Goal: Task Accomplishment & Management: Manage account settings

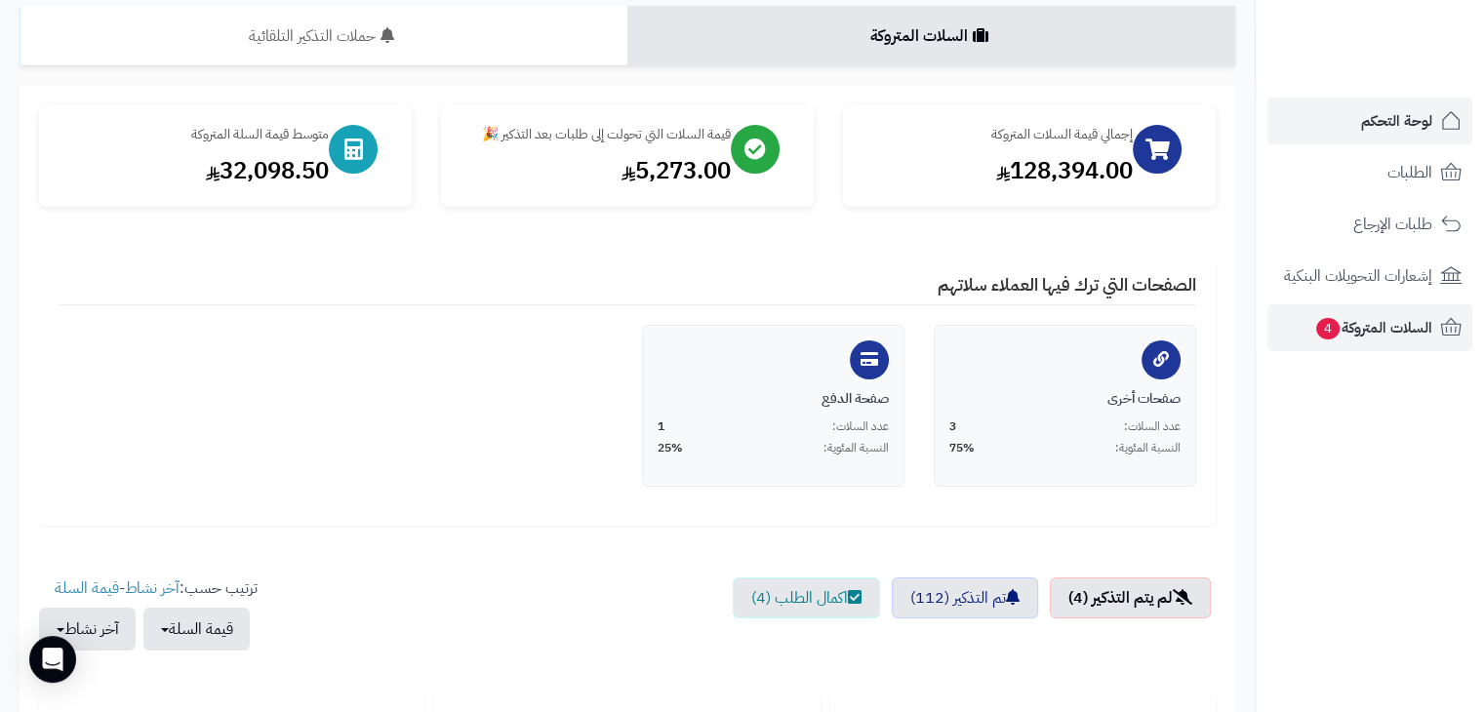
scroll to position [137, 0]
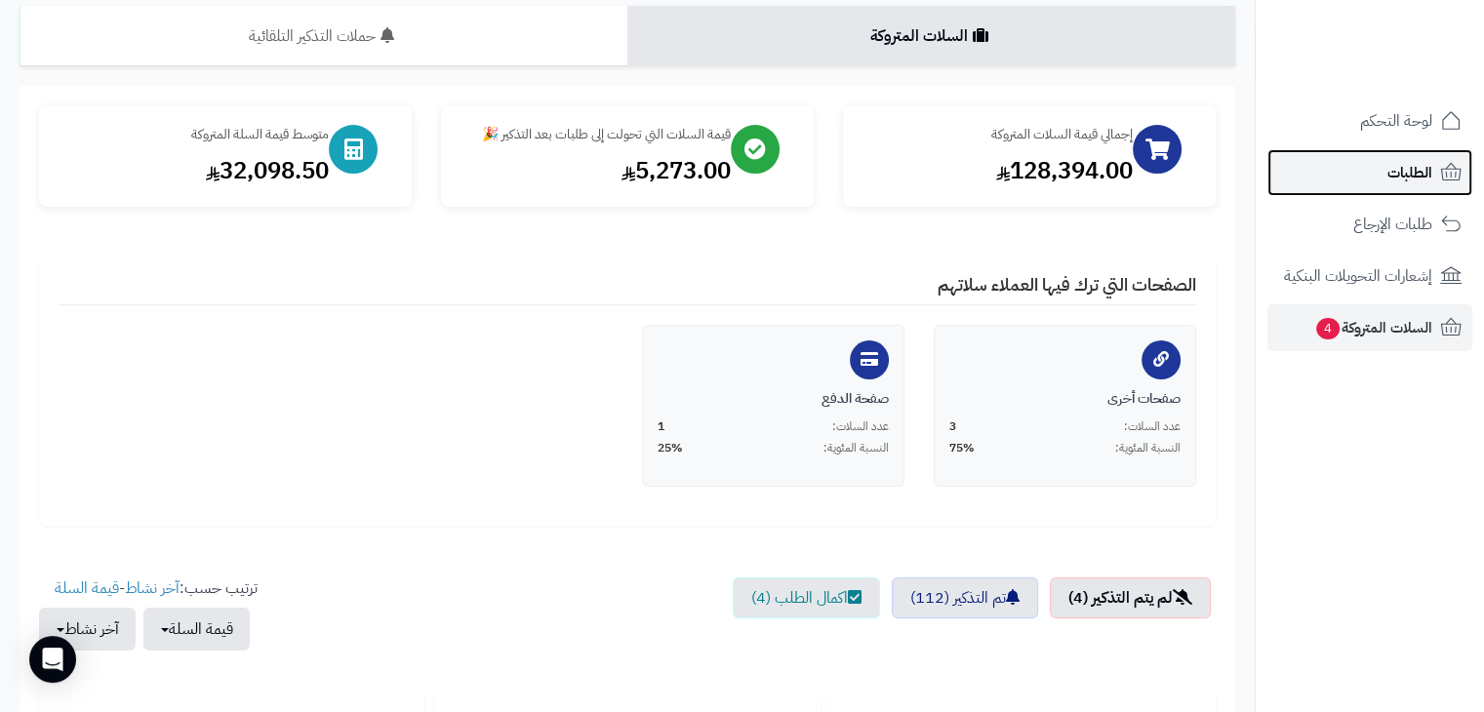
click at [1394, 168] on span "الطلبات" at bounding box center [1410, 172] width 45 height 27
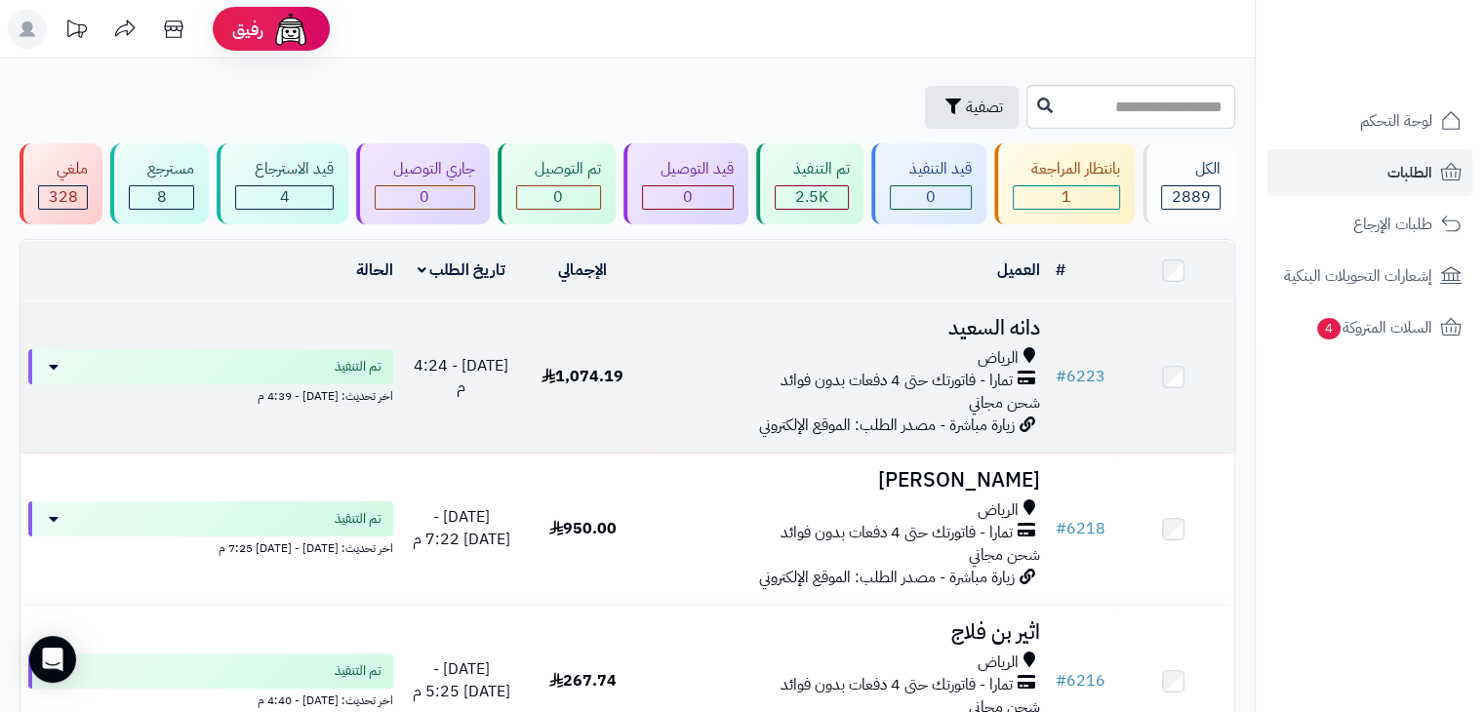
click at [600, 379] on span "1,074.19" at bounding box center [583, 376] width 82 height 23
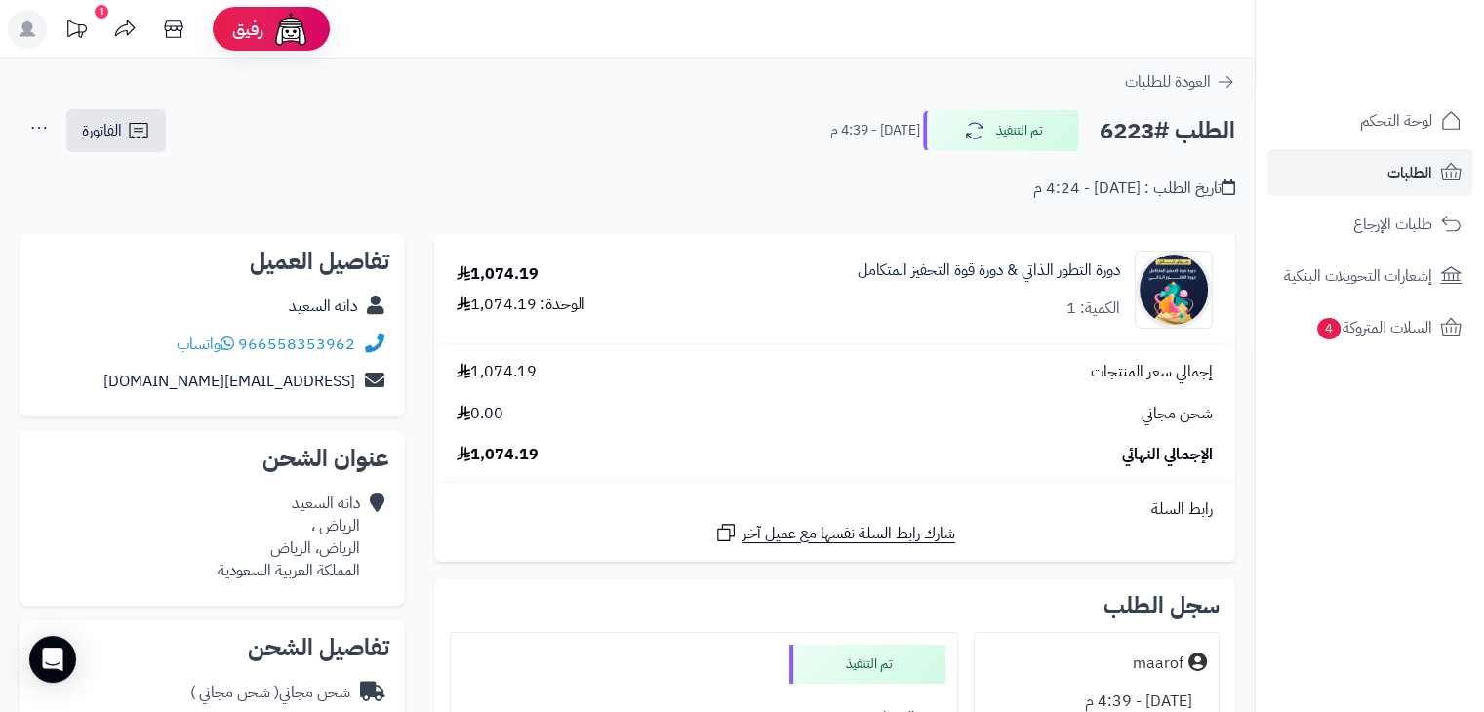
click at [1236, 81] on div "العودة للطلبات" at bounding box center [627, 81] width 1255 height 23
click at [1234, 81] on icon at bounding box center [1226, 82] width 20 height 20
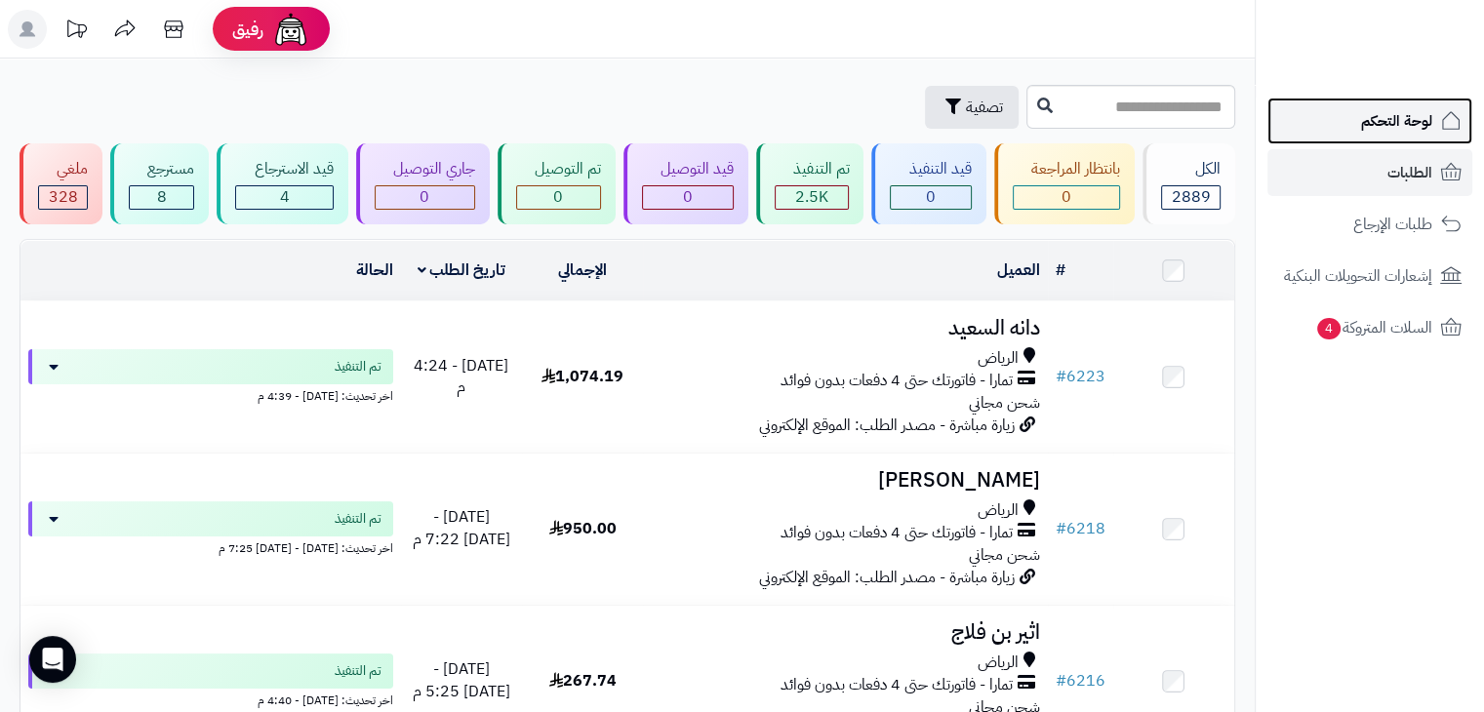
click at [1413, 126] on span "لوحة التحكم" at bounding box center [1396, 120] width 71 height 27
